Goal: Task Accomplishment & Management: Manage account settings

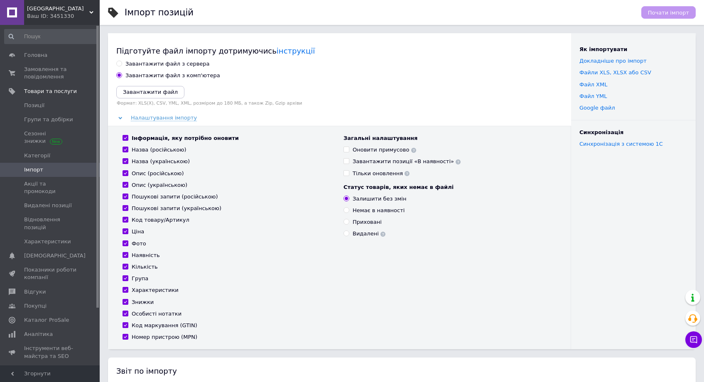
scroll to position [266, 0]
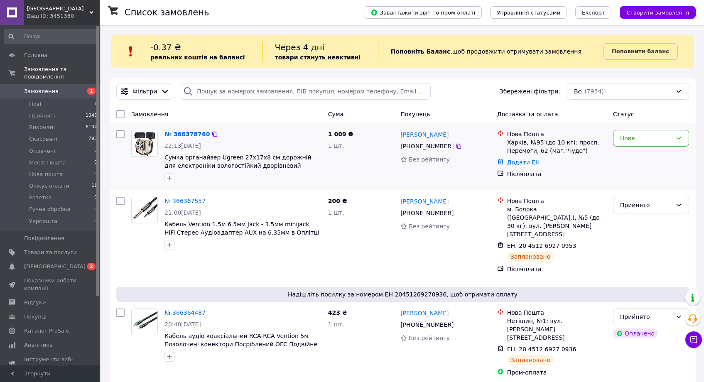
click at [457, 142] on div "[PHONE_NUMBER]" at bounding box center [445, 146] width 92 height 10
click at [458, 146] on icon at bounding box center [458, 146] width 5 height 5
click at [184, 130] on div "№ 366378760" at bounding box center [187, 134] width 47 height 10
click at [186, 138] on div "№ 366378760" at bounding box center [187, 134] width 47 height 10
click at [186, 137] on link "№ 366378760" at bounding box center [186, 134] width 45 height 7
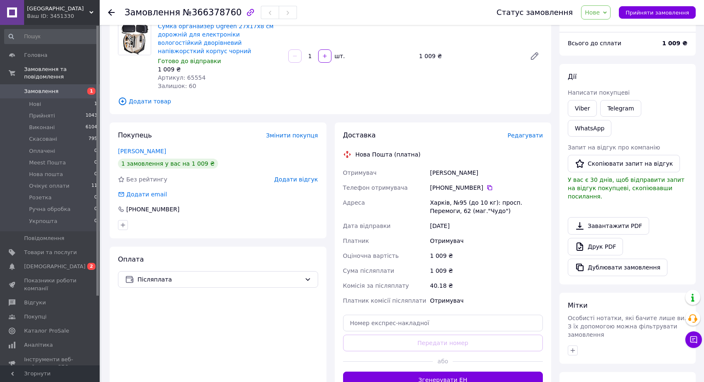
scroll to position [150, 0]
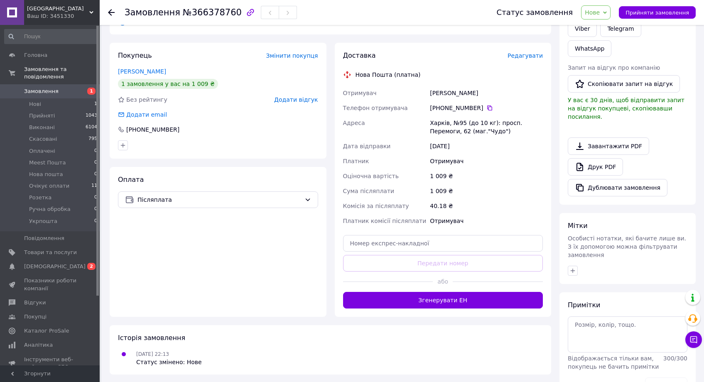
click at [447, 279] on div "або" at bounding box center [443, 282] width 200 height 20
click at [455, 292] on button "Згенерувати ЕН" at bounding box center [443, 300] width 200 height 17
click at [600, 7] on span "Нове" at bounding box center [595, 12] width 29 height 14
click at [607, 26] on li "Прийнято" at bounding box center [606, 29] width 50 height 12
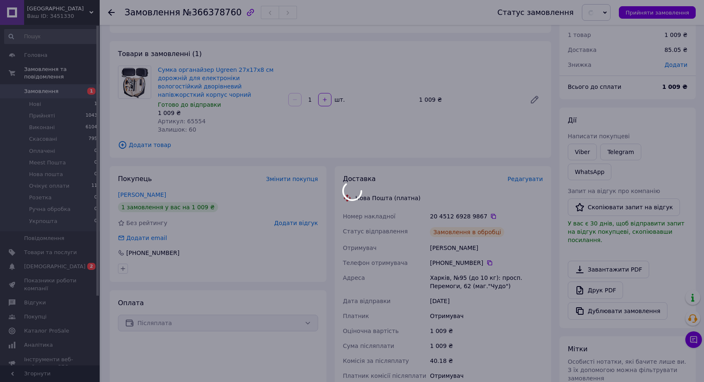
scroll to position [0, 0]
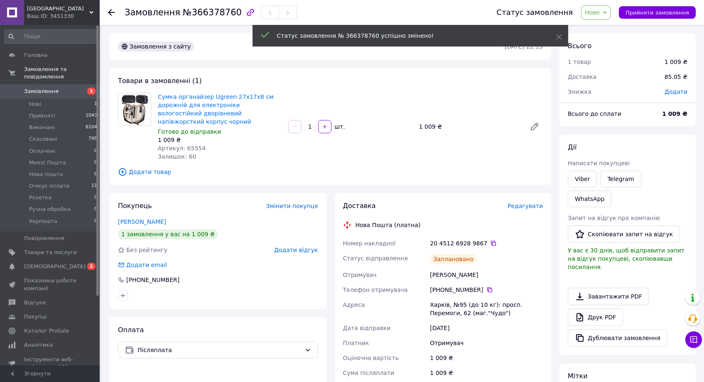
click at [190, 145] on span "Артикул: 65554" at bounding box center [182, 148] width 48 height 7
copy span "65554"
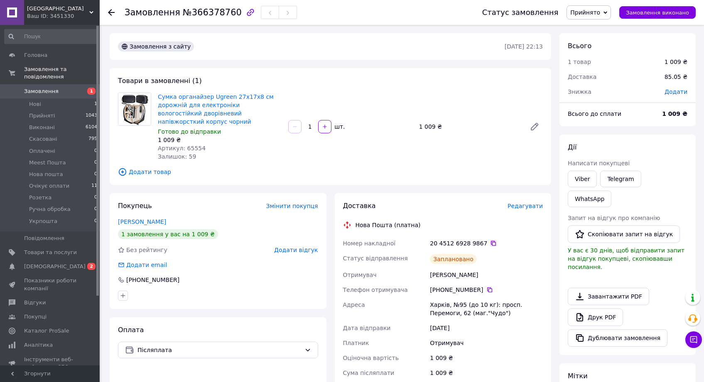
click at [491, 241] on icon at bounding box center [493, 243] width 5 height 5
